Goal: Information Seeking & Learning: Find specific fact

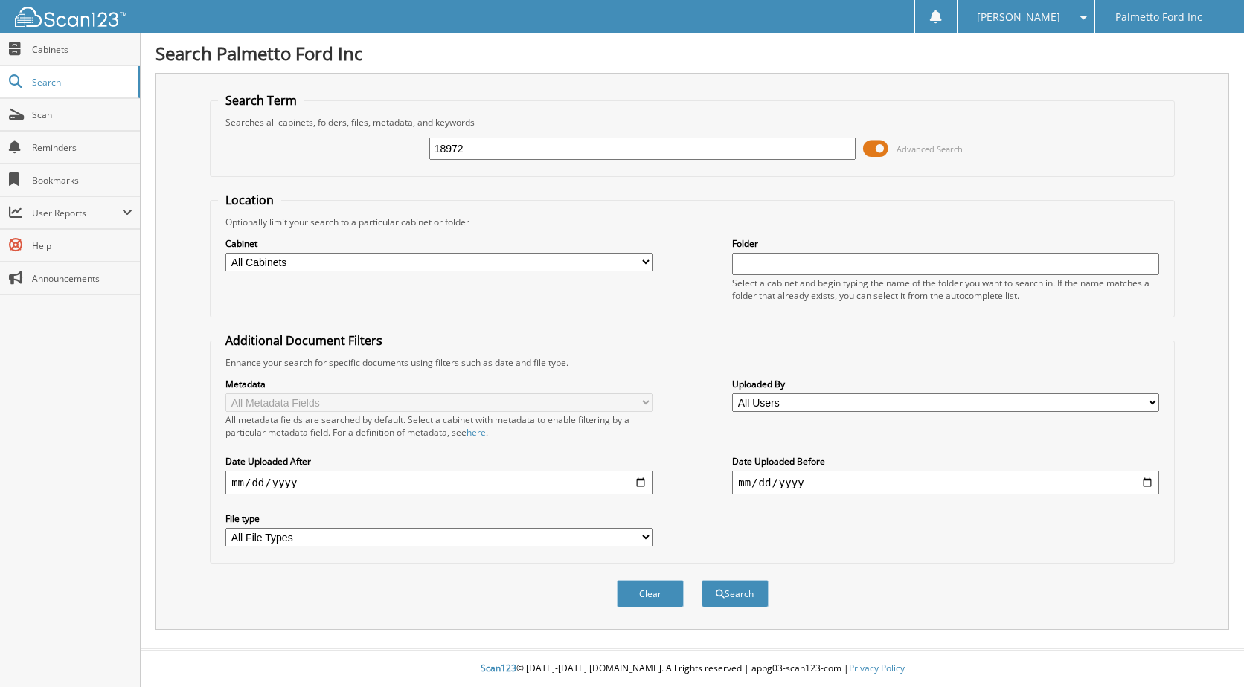
type input "18972"
click at [701, 580] on button "Search" at bounding box center [734, 594] width 67 height 28
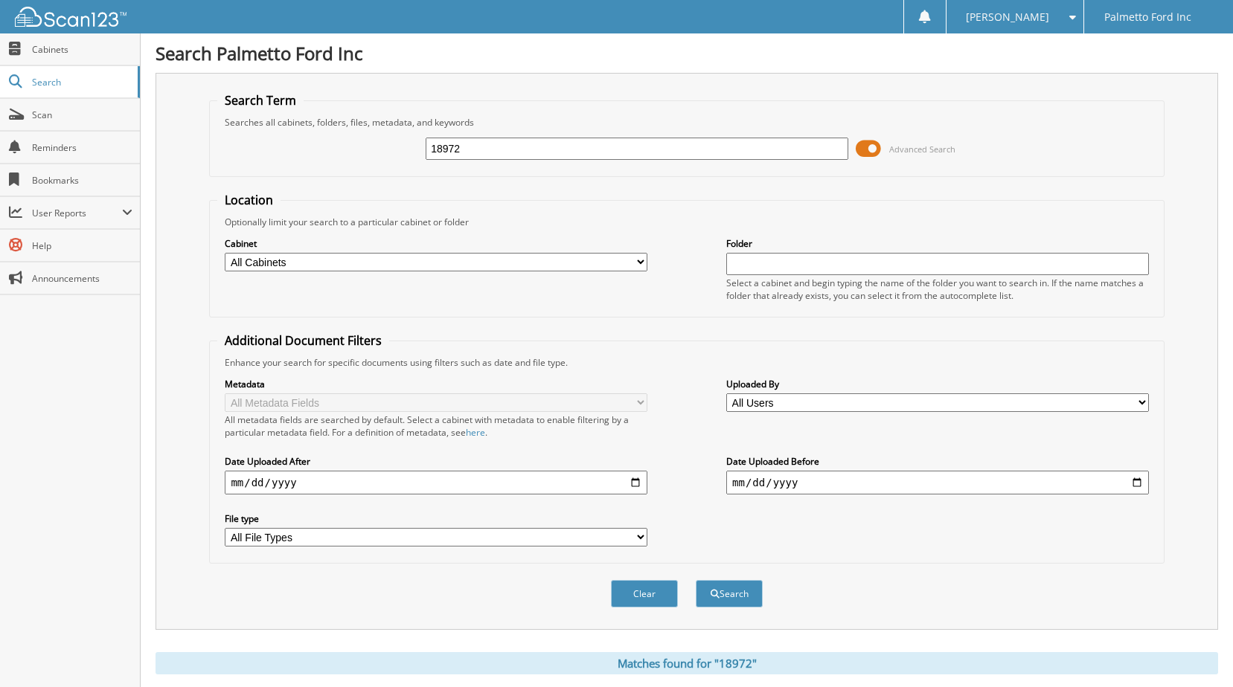
click at [484, 143] on input "18972" at bounding box center [637, 149] width 423 height 22
type input "1"
type input "16922"
click at [719, 593] on button "Search" at bounding box center [729, 594] width 67 height 28
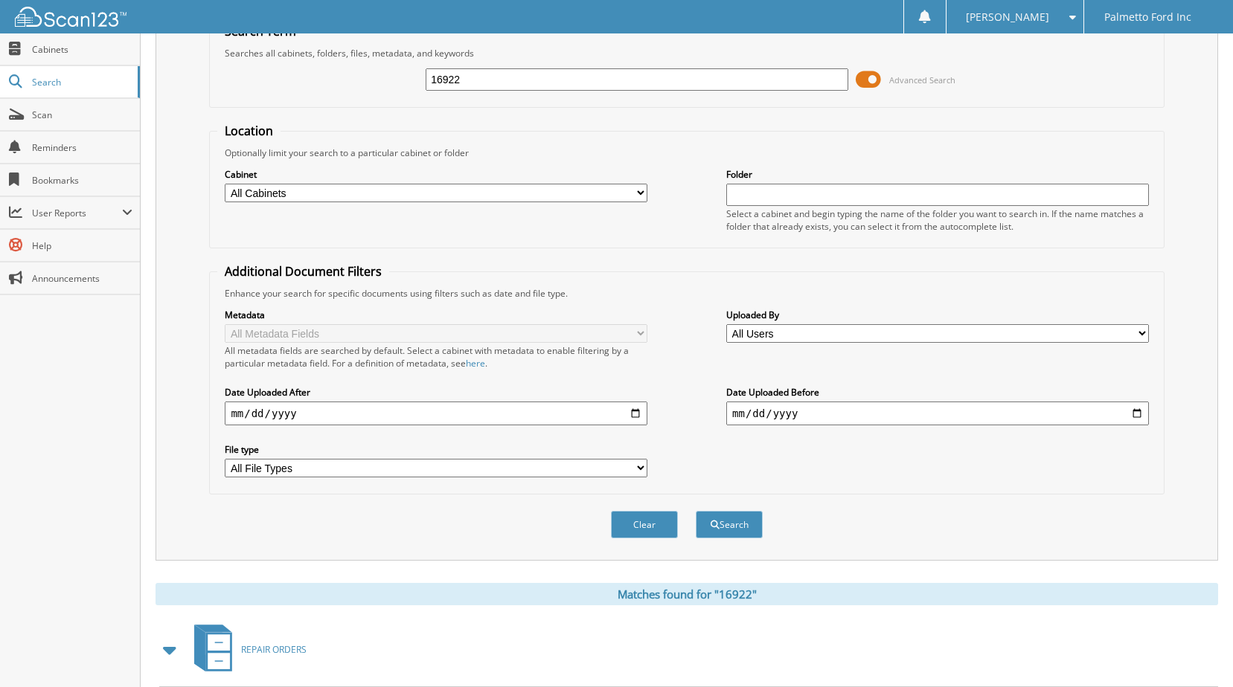
scroll to position [248, 0]
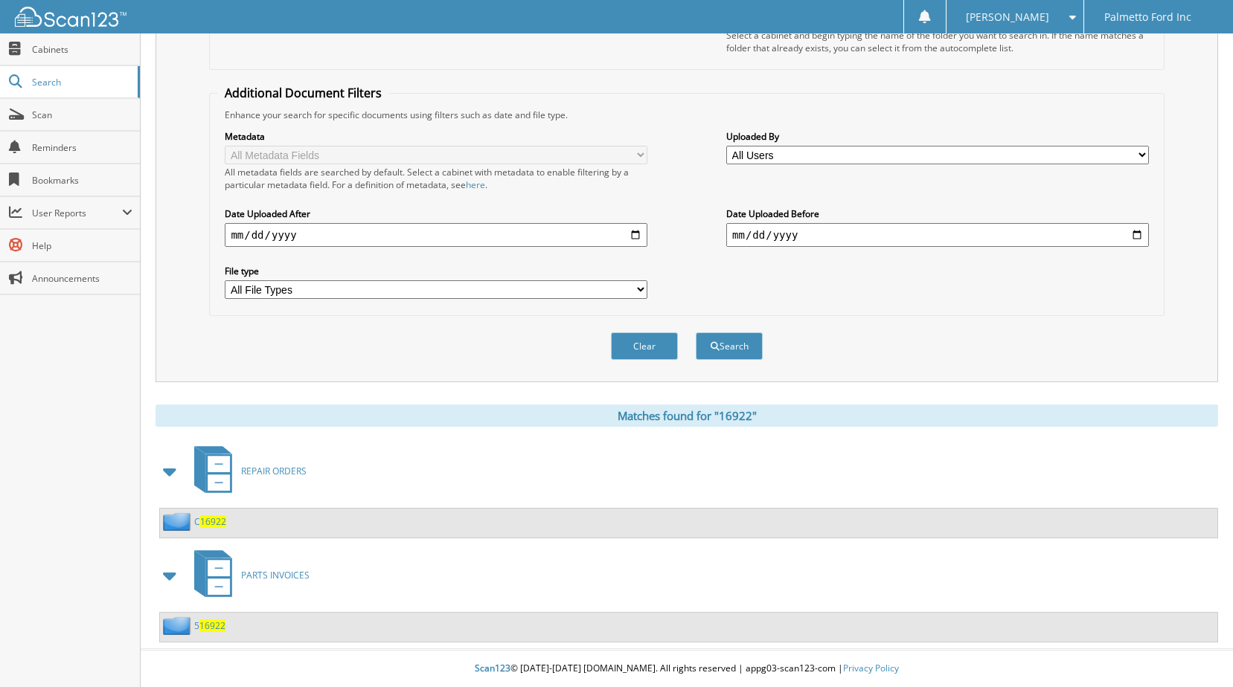
click at [212, 528] on div "C 16922" at bounding box center [193, 522] width 66 height 19
click at [212, 527] on span "16922" at bounding box center [213, 522] width 26 height 13
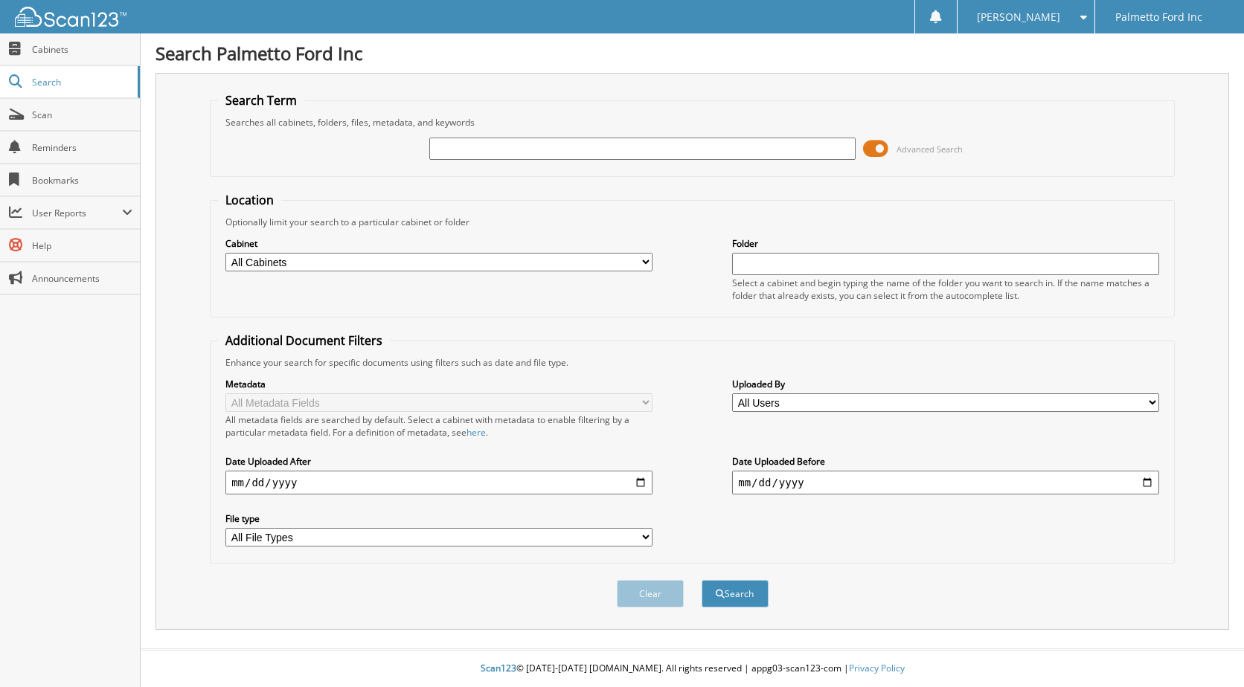
click at [525, 144] on input "text" at bounding box center [642, 149] width 427 height 22
type input "17300"
click at [732, 592] on button "Search" at bounding box center [734, 594] width 67 height 28
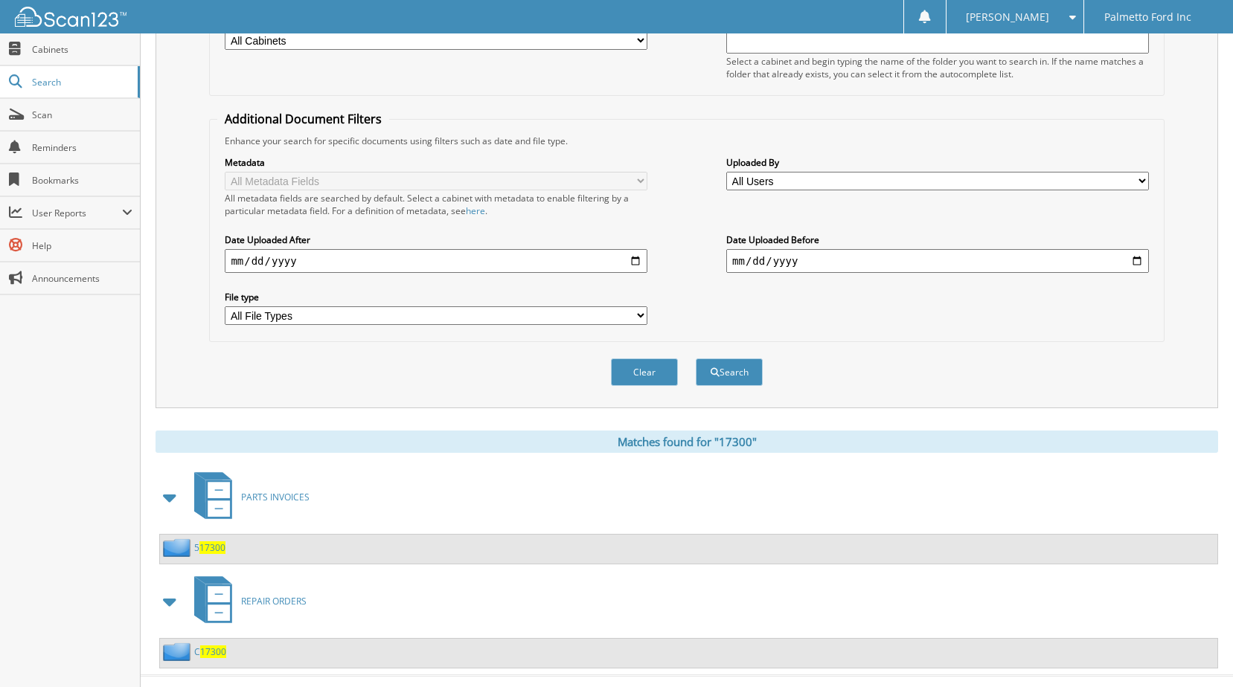
scroll to position [223, 0]
click at [216, 652] on span "17300" at bounding box center [213, 650] width 26 height 13
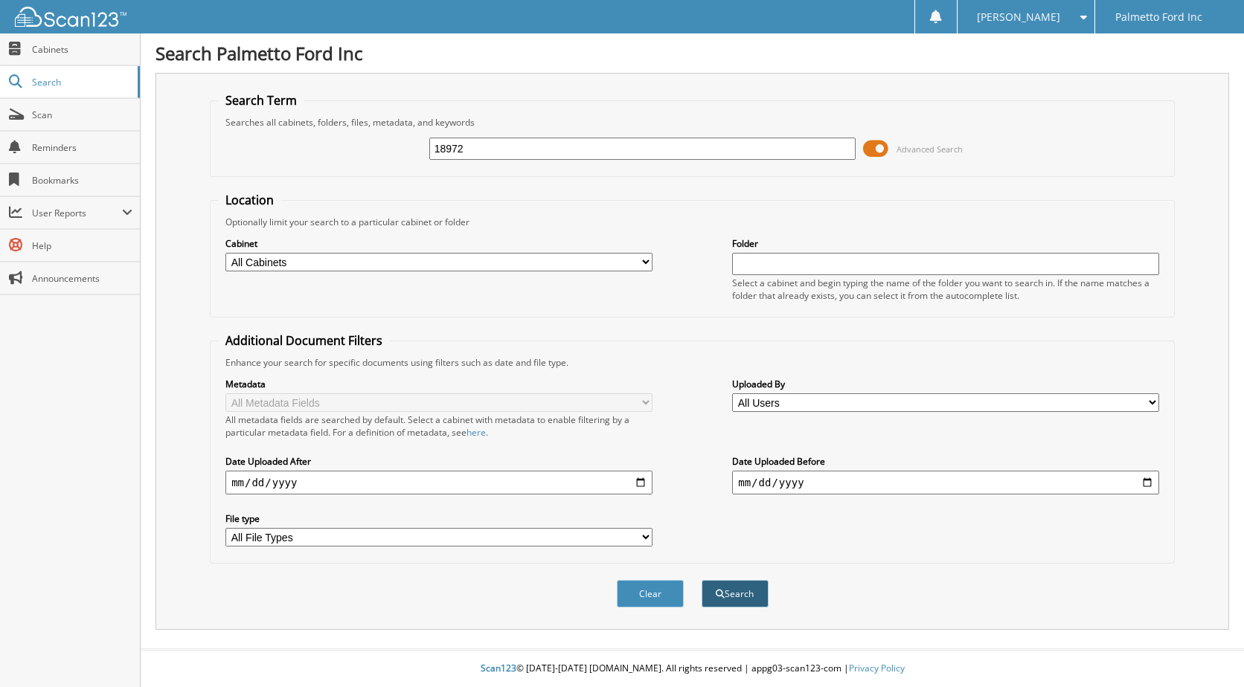
type input "18972"
click at [742, 600] on button "Search" at bounding box center [734, 594] width 67 height 28
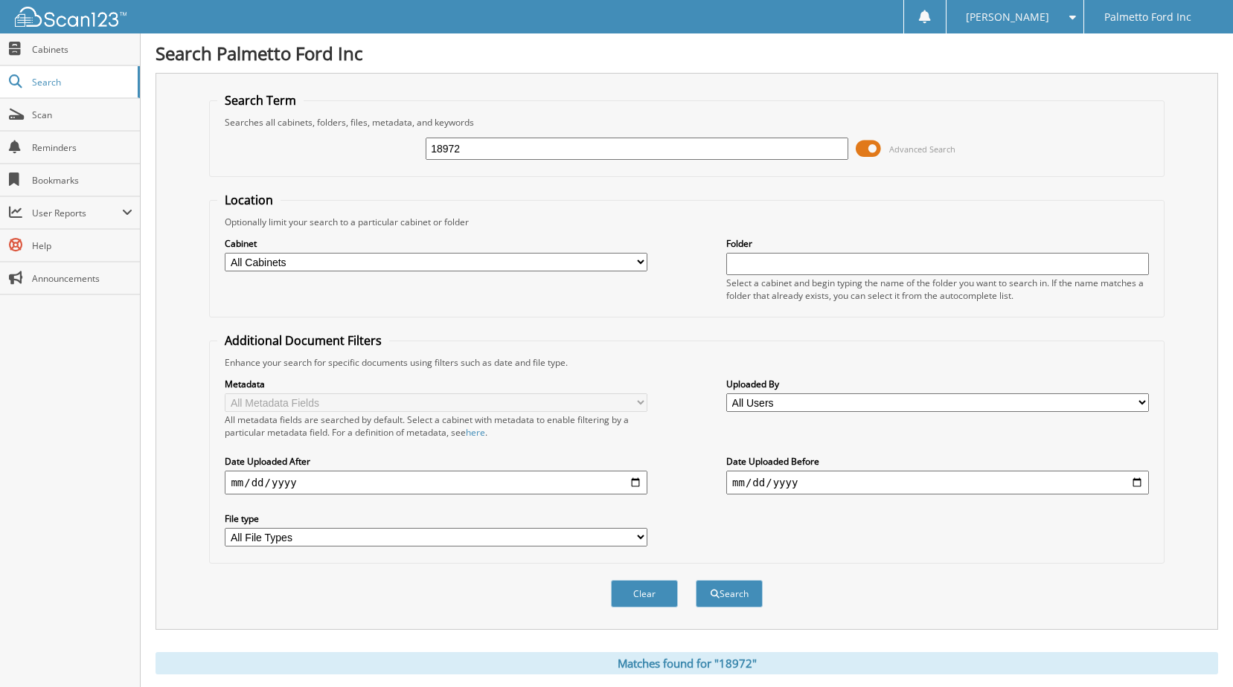
click at [481, 141] on input "18972" at bounding box center [637, 149] width 423 height 22
type input "1"
type input "4"
type input "16922"
click at [721, 597] on button "Search" at bounding box center [729, 594] width 67 height 28
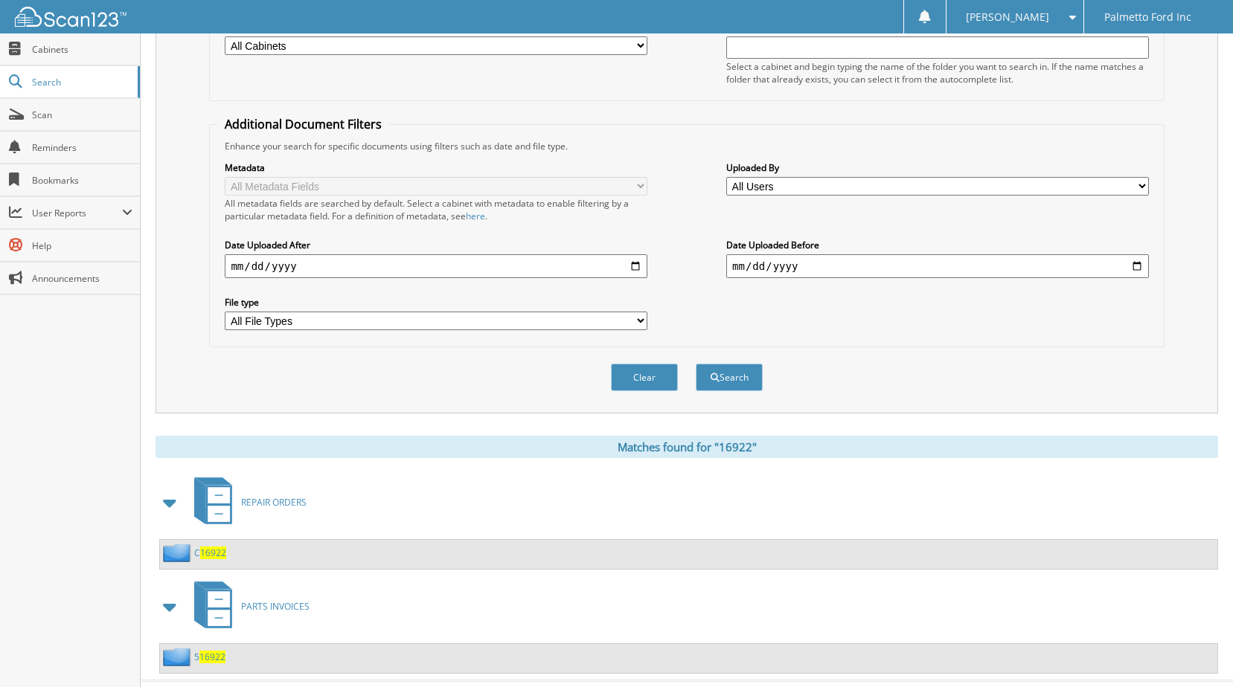
scroll to position [223, 0]
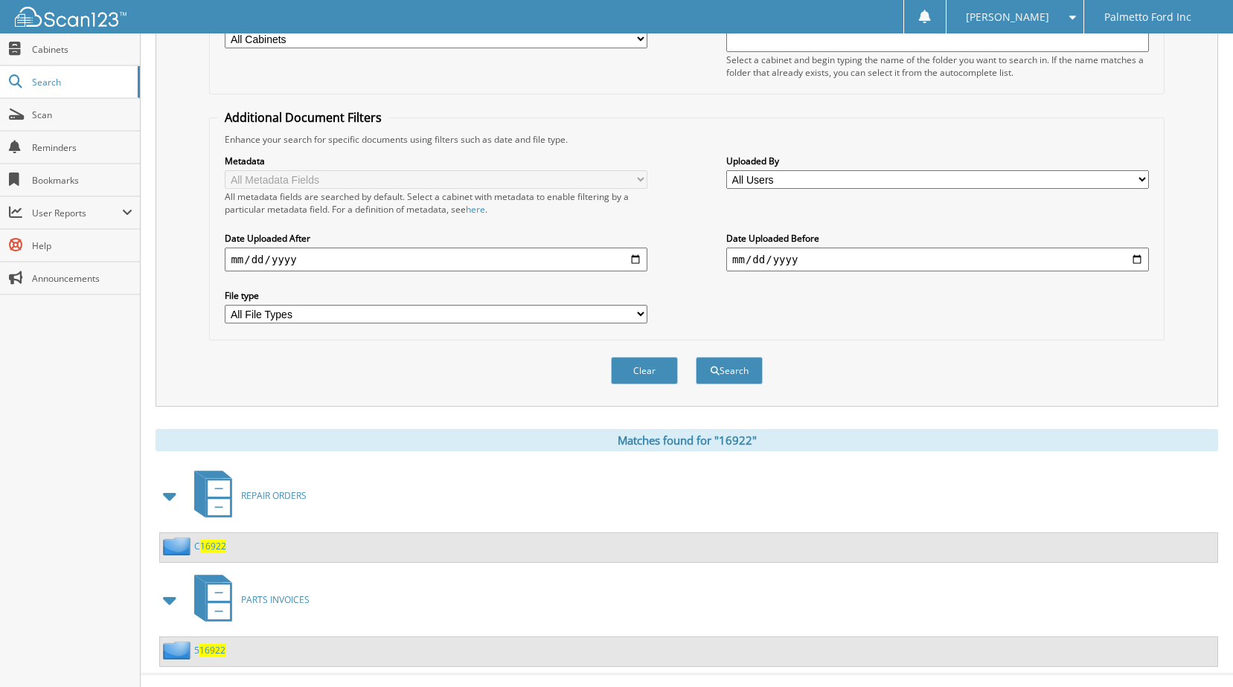
click at [216, 544] on span "16922" at bounding box center [213, 546] width 26 height 13
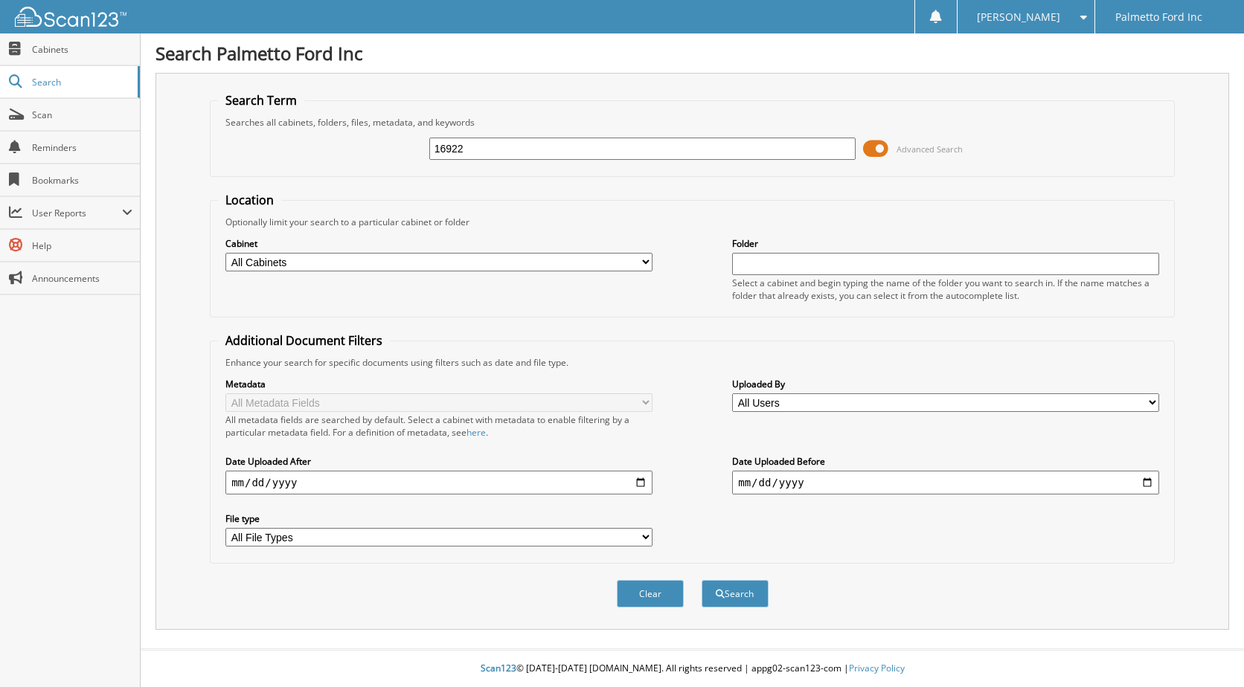
type input "16922"
click at [701, 580] on button "Search" at bounding box center [734, 594] width 67 height 28
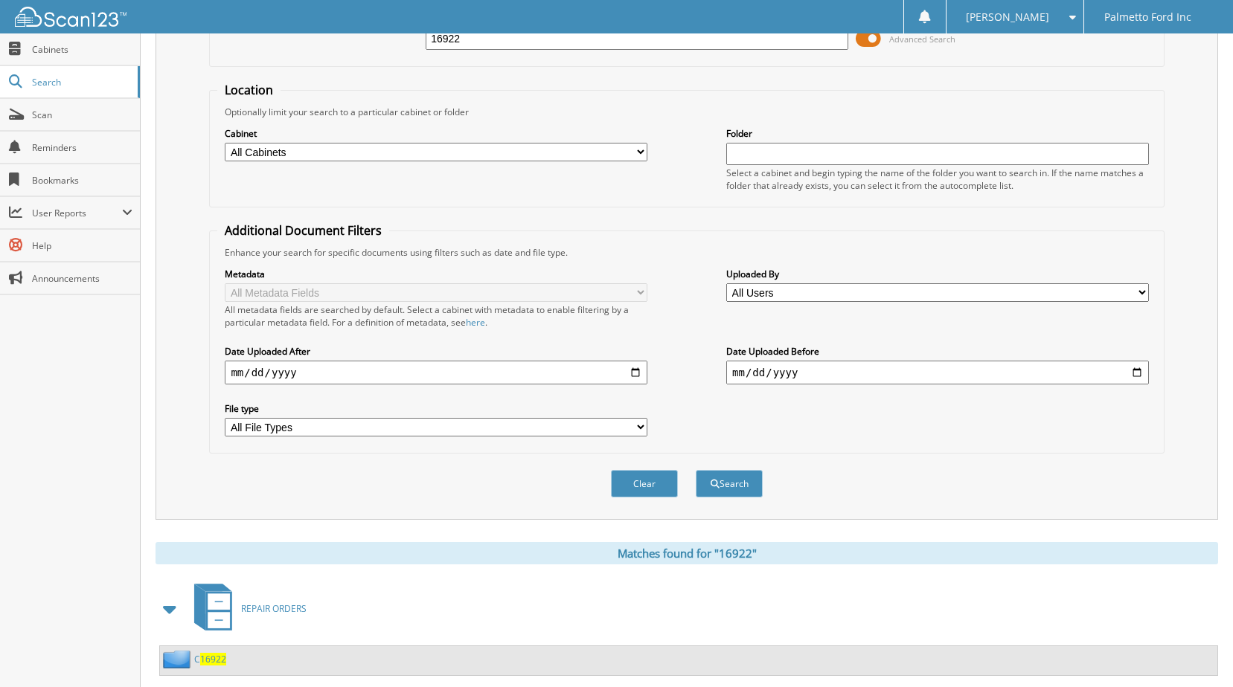
scroll to position [248, 0]
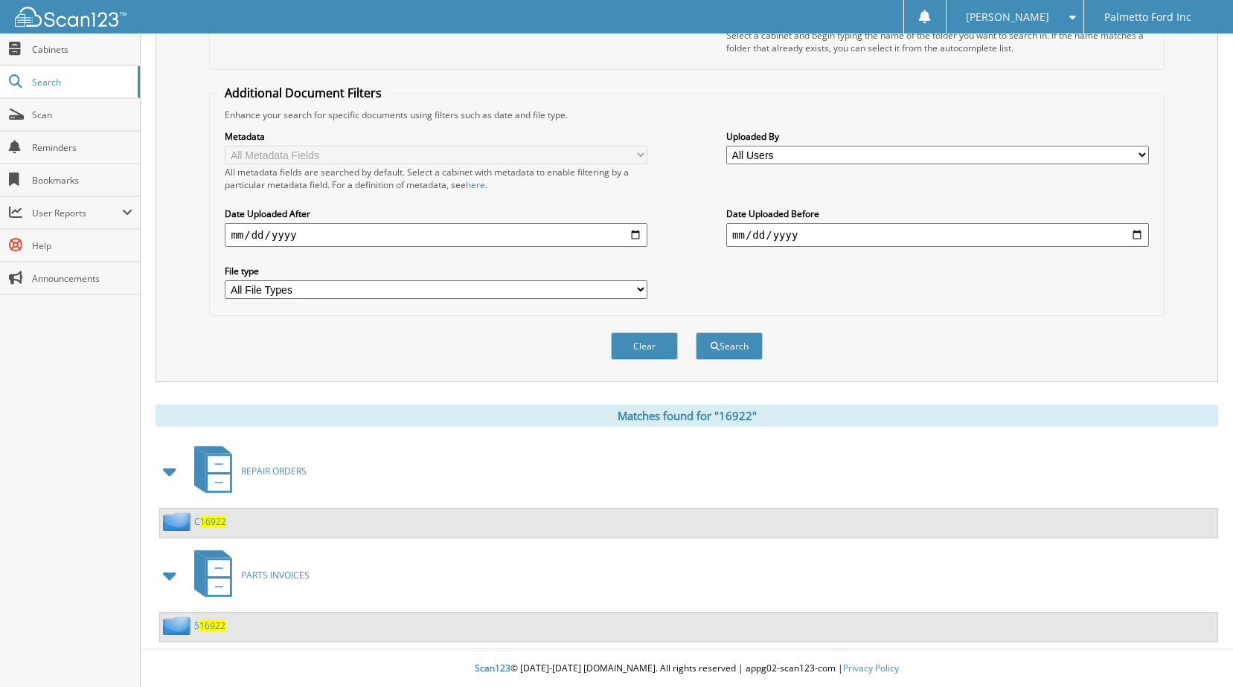
click at [212, 524] on span "16922" at bounding box center [213, 522] width 26 height 13
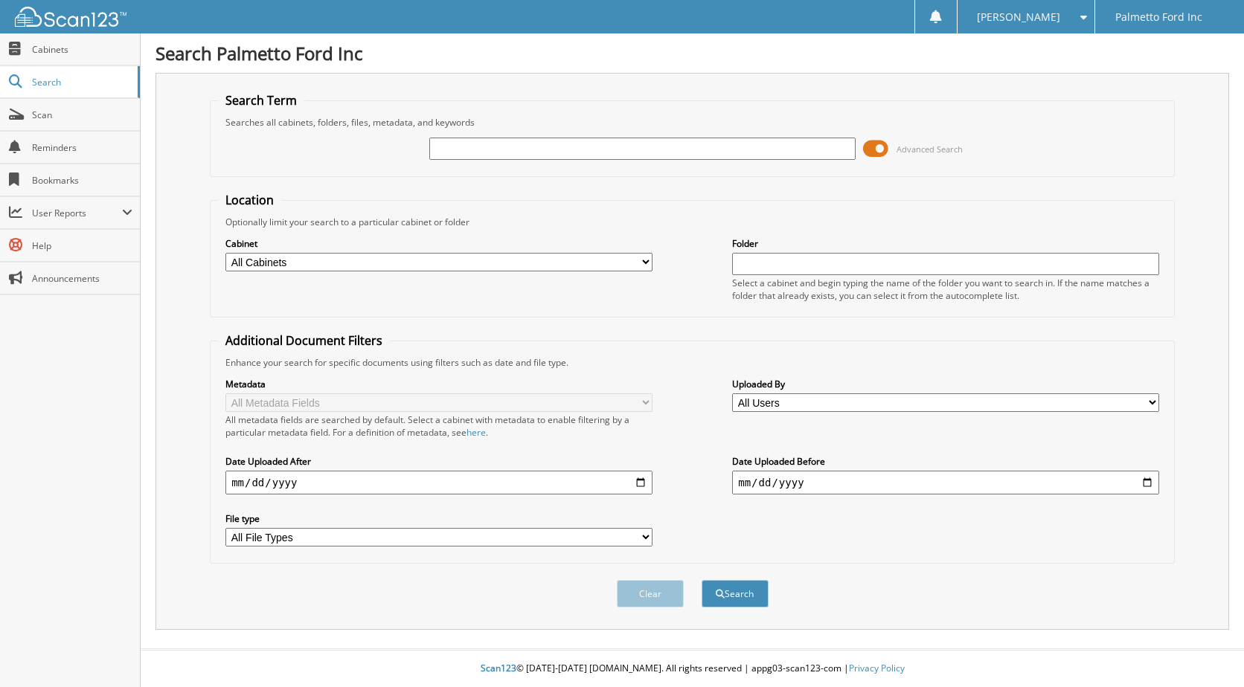
click at [518, 151] on input "text" at bounding box center [642, 149] width 427 height 22
type input "18972"
click at [701, 580] on button "Search" at bounding box center [734, 594] width 67 height 28
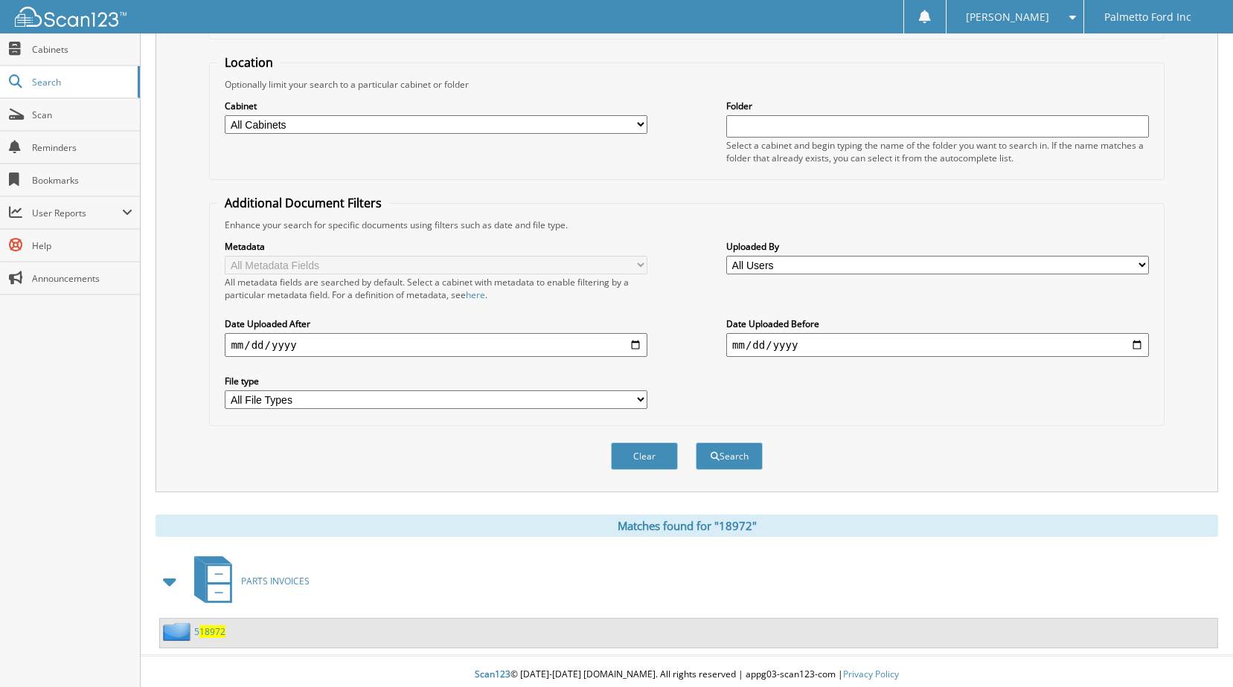
scroll to position [144, 0]
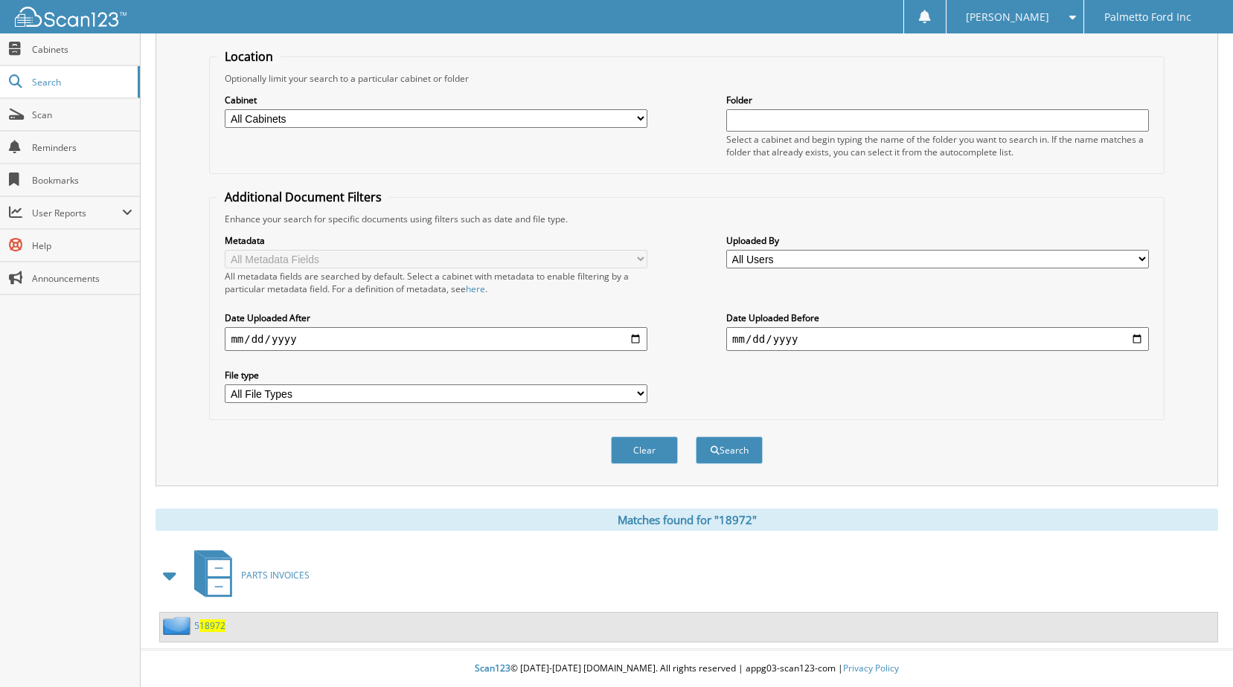
click at [221, 629] on span "18972" at bounding box center [212, 626] width 26 height 13
